Goal: Transaction & Acquisition: Purchase product/service

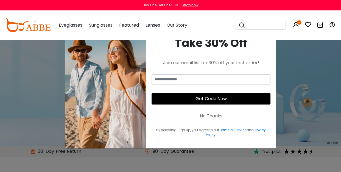
click at [213, 116] on div "No Thanks" at bounding box center [211, 116] width 23 height 7
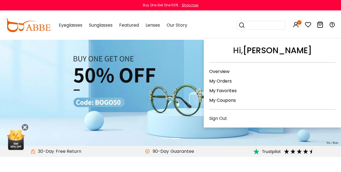
click at [220, 79] on link "My Orders" at bounding box center [220, 81] width 23 height 6
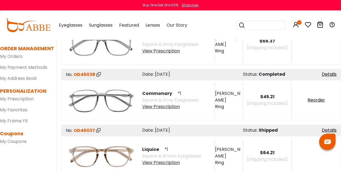
scroll to position [58, 0]
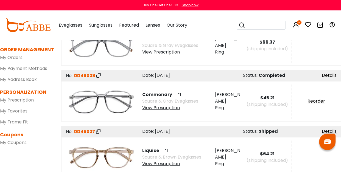
click at [327, 74] on link "Details" at bounding box center [329, 75] width 15 height 6
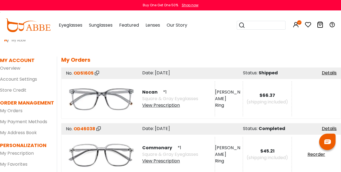
scroll to position [5, 0]
click at [327, 74] on link "Details" at bounding box center [329, 73] width 15 height 6
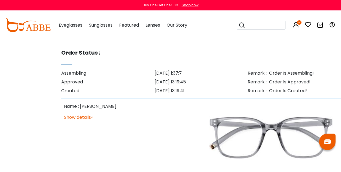
scroll to position [175, 0]
click at [83, 117] on link "Show details" at bounding box center [79, 117] width 30 height 6
click at [87, 117] on link "Show details" at bounding box center [79, 117] width 30 height 6
click at [94, 115] on icon at bounding box center [92, 117] width 3 height 4
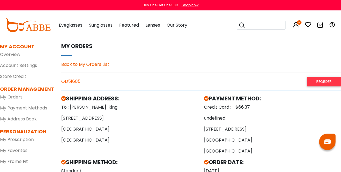
scroll to position [18, 0]
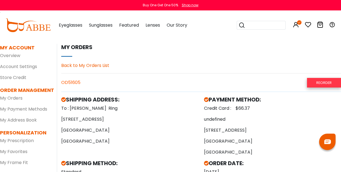
click at [320, 81] on link "Reorder" at bounding box center [324, 83] width 34 height 10
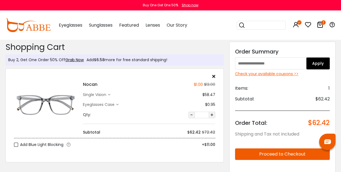
click at [320, 25] on icon at bounding box center [320, 24] width 7 height 7
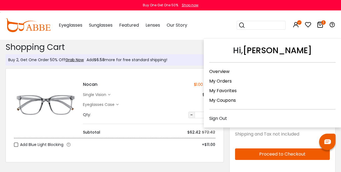
click at [228, 97] on link "My Coupons" at bounding box center [222, 100] width 27 height 6
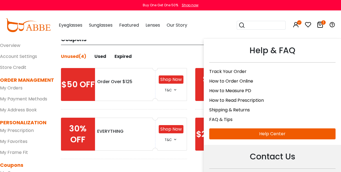
scroll to position [16, 0]
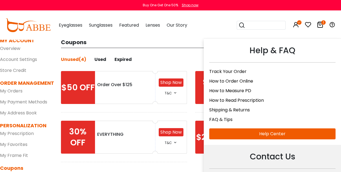
drag, startPoint x: 333, startPoint y: 33, endPoint x: 329, endPoint y: 44, distance: 12.1
click at [330, 40] on div "Help & FAQ Track Your Order How to Order Online How to Measure PD How to Read P…" at bounding box center [332, 25] width 7 height 29
click at [221, 117] on link "FAQ & Tips" at bounding box center [220, 119] width 23 height 6
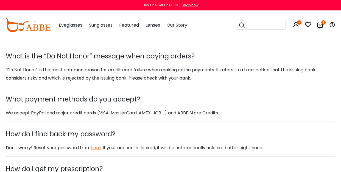
scroll to position [396, 0]
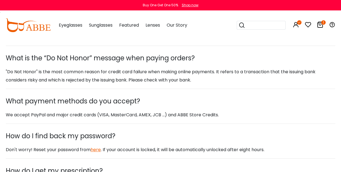
click at [319, 25] on icon at bounding box center [320, 24] width 7 height 7
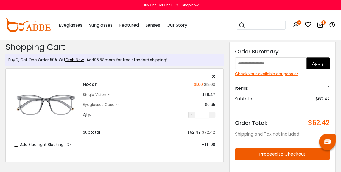
click at [273, 74] on div "Check your available coupons >>" at bounding box center [282, 74] width 95 height 6
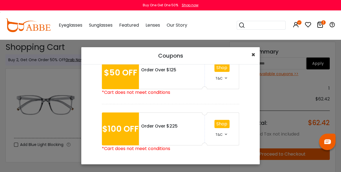
click at [253, 53] on span "×" at bounding box center [253, 54] width 4 height 9
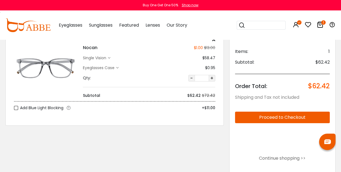
scroll to position [37, 0]
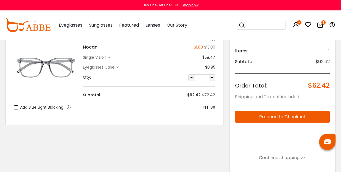
click at [283, 115] on button "Proceed to Checkout" at bounding box center [282, 117] width 95 height 12
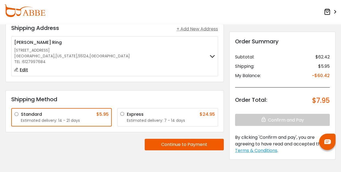
scroll to position [33, 0]
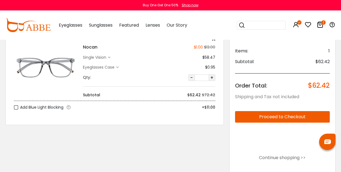
scroll to position [37, 0]
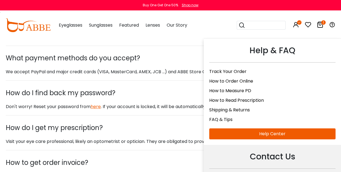
scroll to position [442, 0]
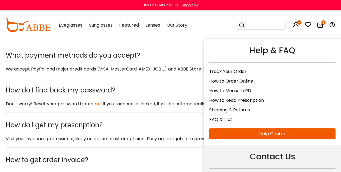
click at [271, 130] on link "Help Center" at bounding box center [272, 133] width 126 height 11
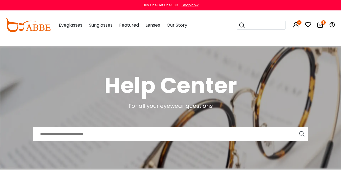
click at [45, 133] on input "text" at bounding box center [170, 134] width 274 height 14
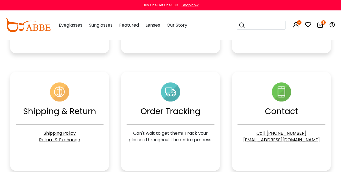
scroll to position [265, 0]
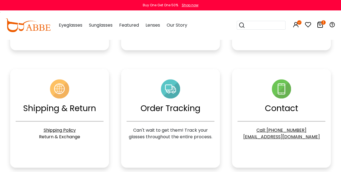
click at [67, 136] on link "Return & Exchange" at bounding box center [59, 137] width 41 height 6
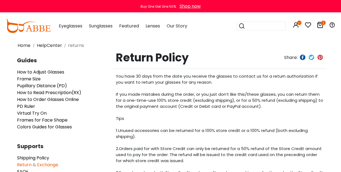
click at [190, 5] on div "Shop now" at bounding box center [189, 6] width 21 height 7
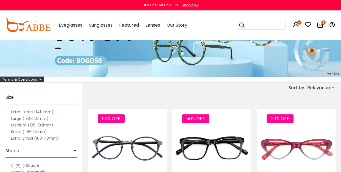
scroll to position [47, 0]
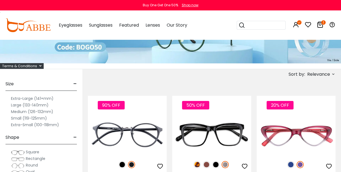
click at [19, 110] on label "Medium (126-132mm)" at bounding box center [32, 111] width 42 height 7
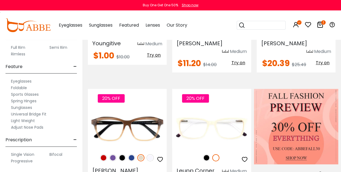
scroll to position [183, 0]
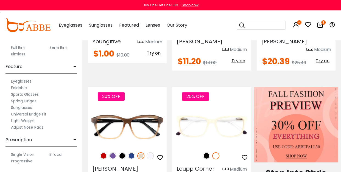
click at [21, 160] on label "Progressive" at bounding box center [22, 161] width 22 height 7
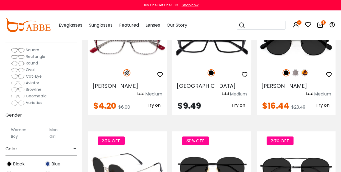
scroll to position [877, 0]
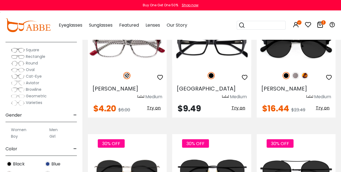
click at [32, 49] on span "Square" at bounding box center [32, 49] width 13 height 5
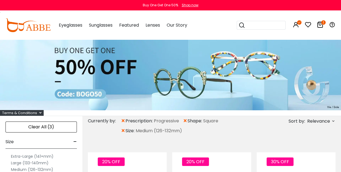
click at [184, 121] on span "×" at bounding box center [185, 121] width 5 height 10
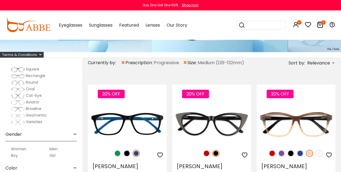
scroll to position [84, 0]
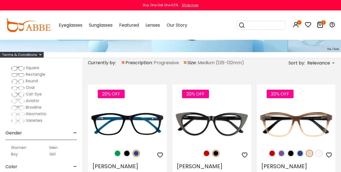
click at [54, 147] on label "Men" at bounding box center [53, 147] width 8 height 7
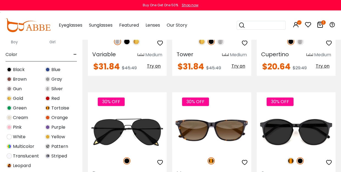
scroll to position [134, 0]
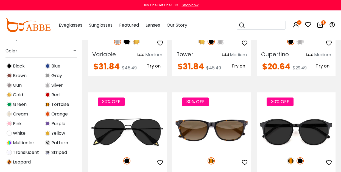
click at [57, 76] on span "Gray" at bounding box center [56, 75] width 11 height 7
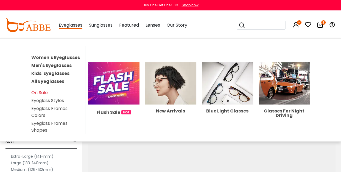
click at [72, 26] on span "Eyeglasses" at bounding box center [71, 25] width 24 height 7
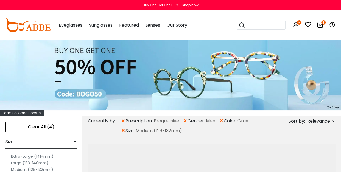
click at [67, 26] on span "Eyeglasses" at bounding box center [71, 25] width 24 height 6
click at [123, 120] on span "×" at bounding box center [123, 121] width 5 height 10
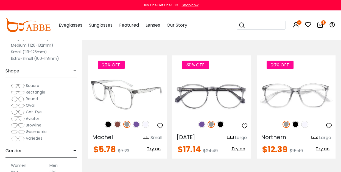
scroll to position [95, 0]
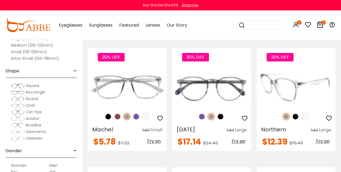
click at [297, 117] on img at bounding box center [295, 116] width 7 height 7
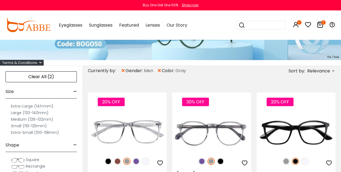
scroll to position [41, 0]
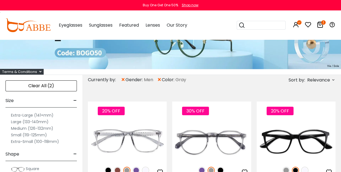
click at [21, 128] on label "Medium (126-132mm)" at bounding box center [32, 128] width 42 height 7
